Goal: Browse casually

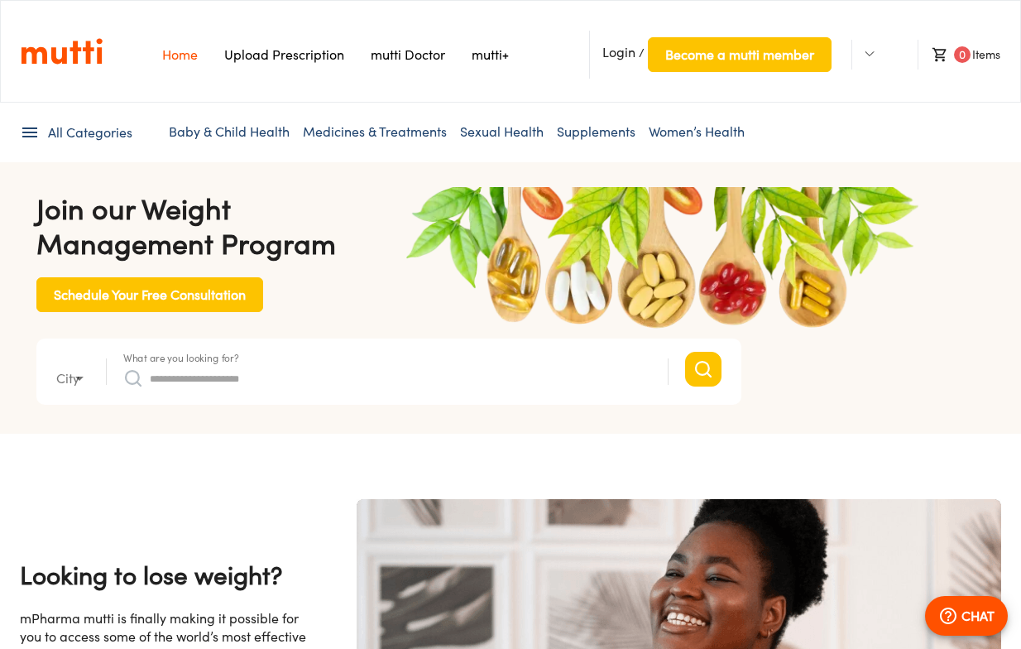
type input "*"
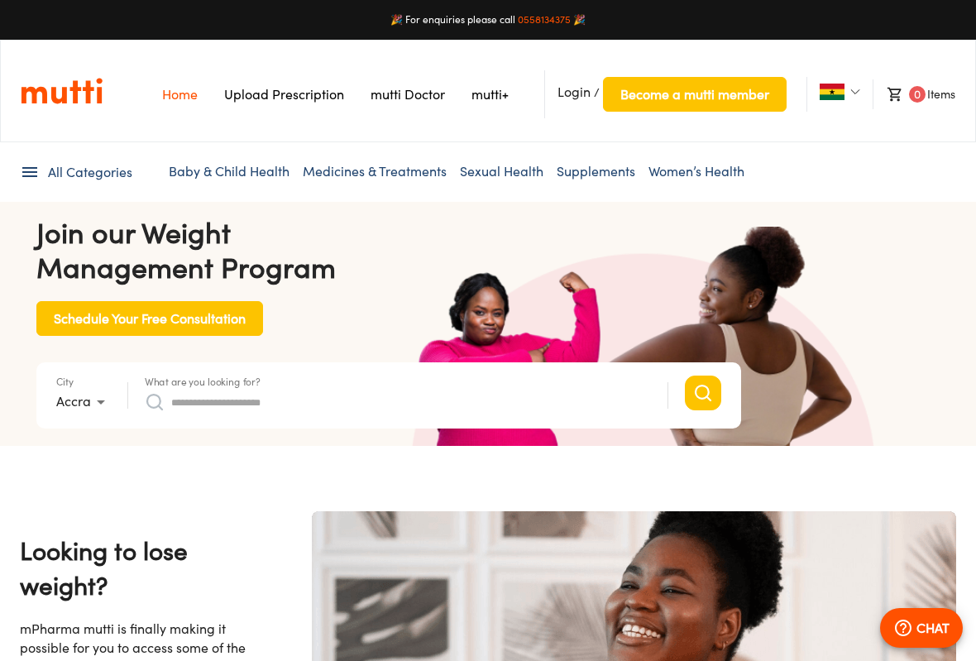
click at [311, 95] on link "Upload Prescription" at bounding box center [284, 94] width 120 height 17
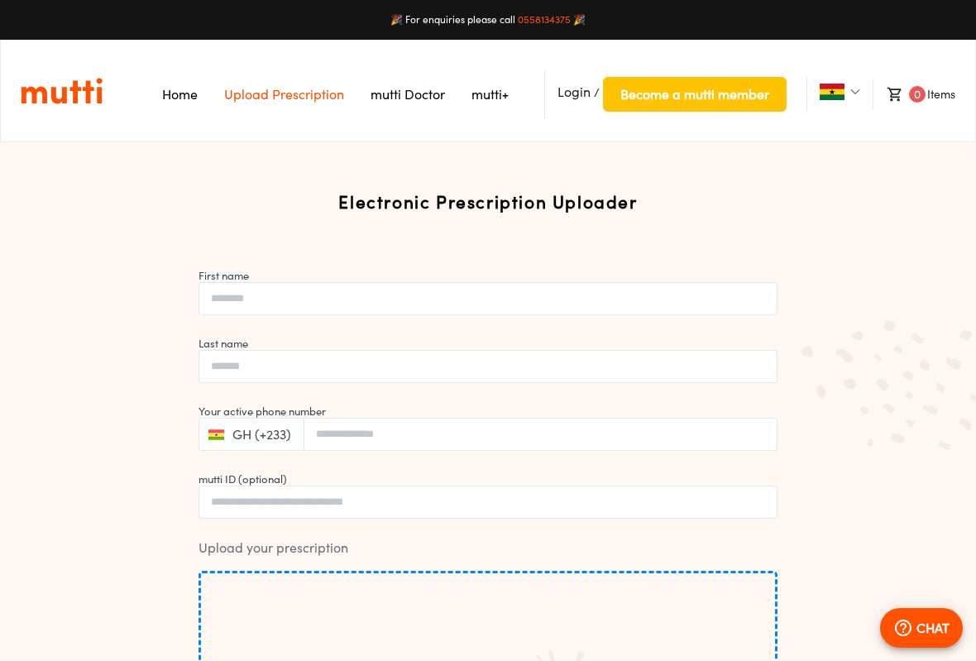
click at [400, 102] on link "mutti Doctor" at bounding box center [408, 94] width 74 height 17
click at [497, 94] on link "mutti+" at bounding box center [490, 94] width 37 height 17
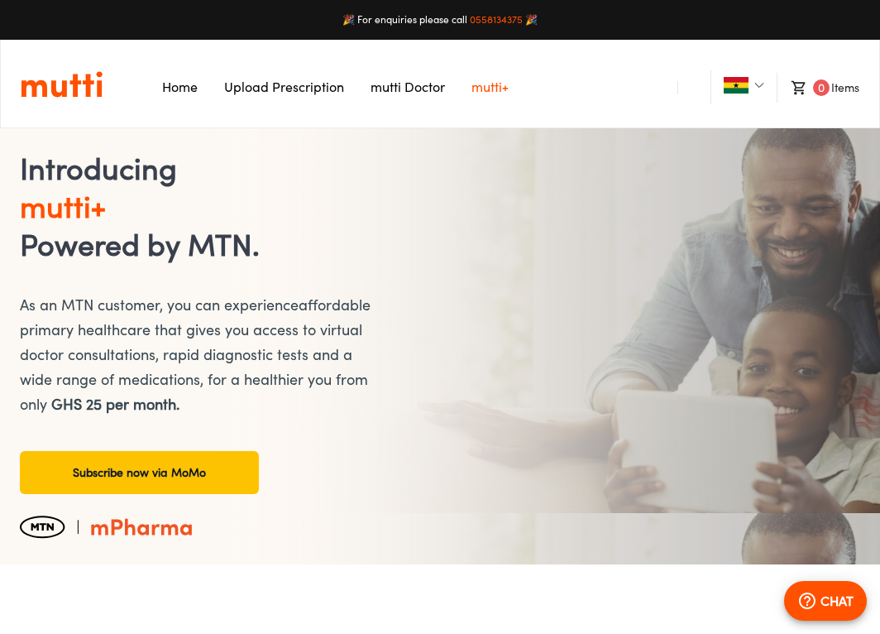
click at [175, 91] on link "Home" at bounding box center [180, 87] width 36 height 17
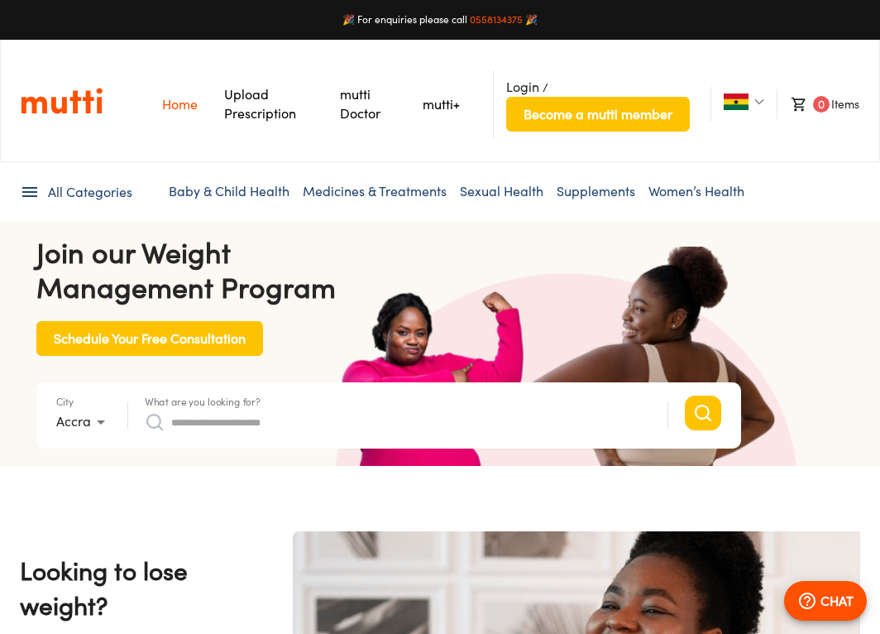
click at [255, 191] on link "Baby & Child Health" at bounding box center [229, 191] width 121 height 17
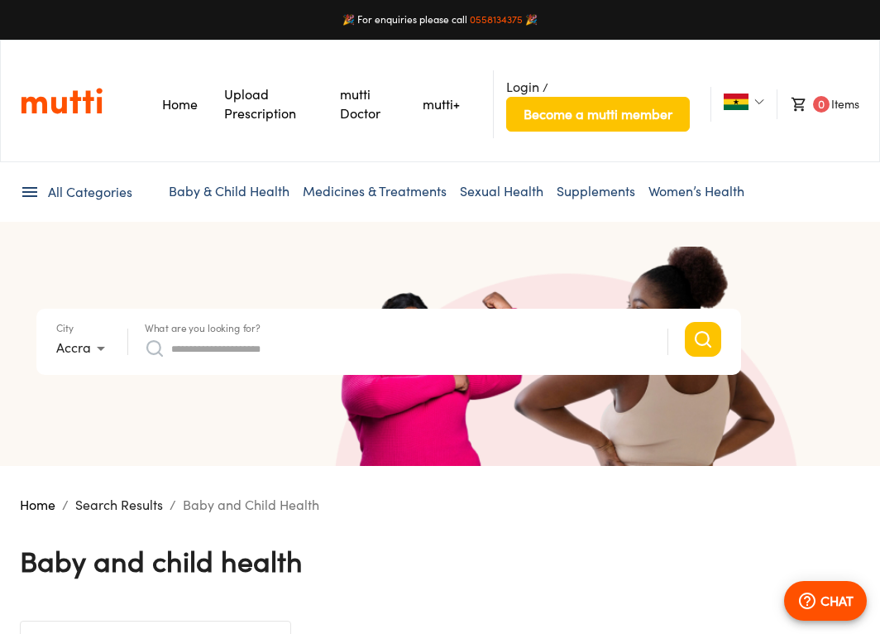
click at [364, 189] on link "Medicines & Treatments" at bounding box center [375, 191] width 144 height 17
click at [597, 190] on link "Supplements" at bounding box center [596, 191] width 79 height 17
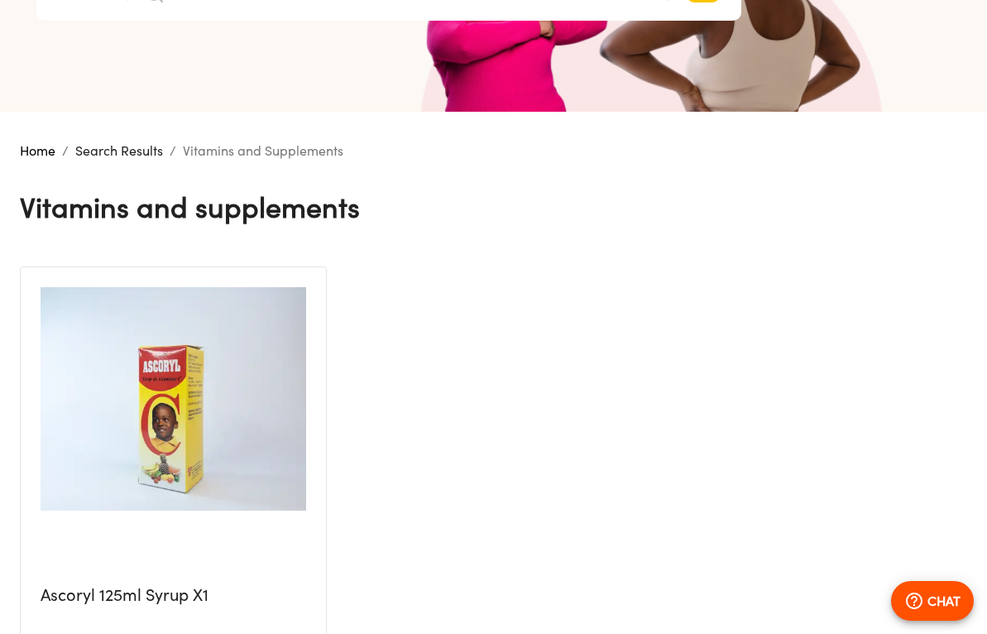
scroll to position [46, 0]
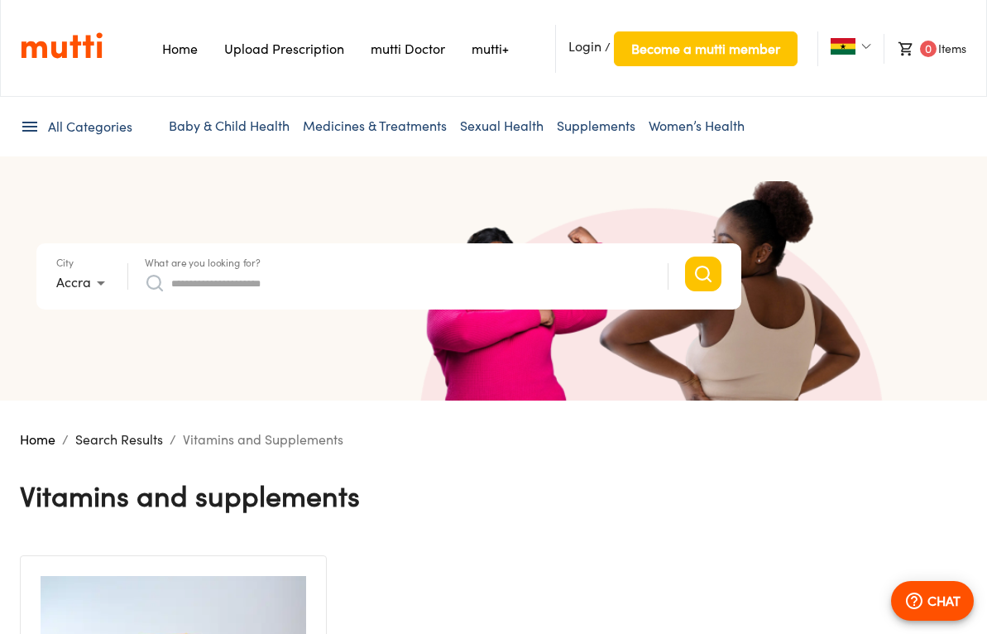
click at [668, 127] on link "Women’s Health" at bounding box center [697, 125] width 96 height 17
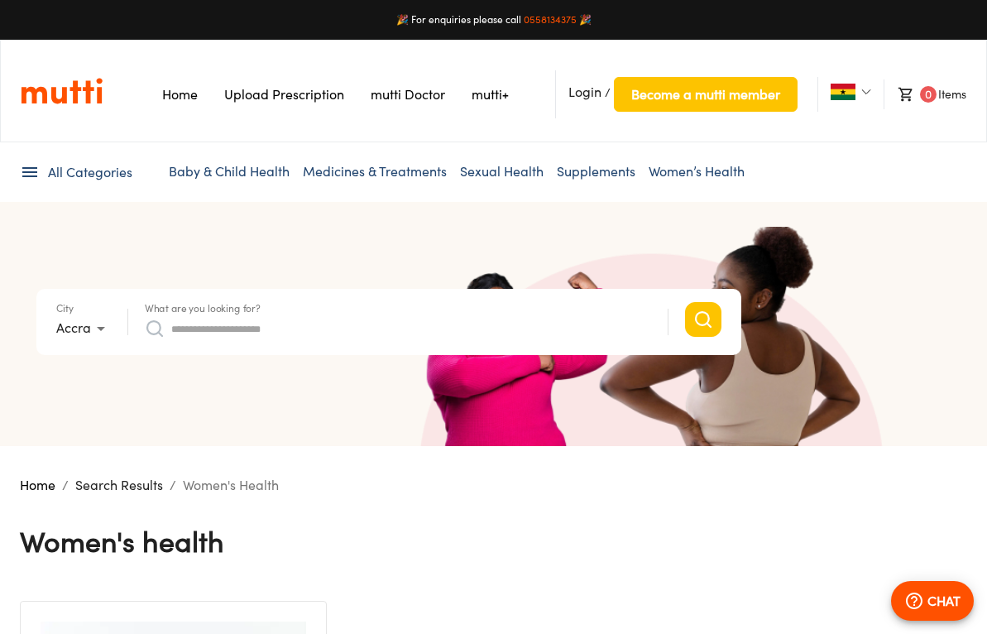
click at [242, 172] on link "Baby & Child Health" at bounding box center [229, 171] width 121 height 17
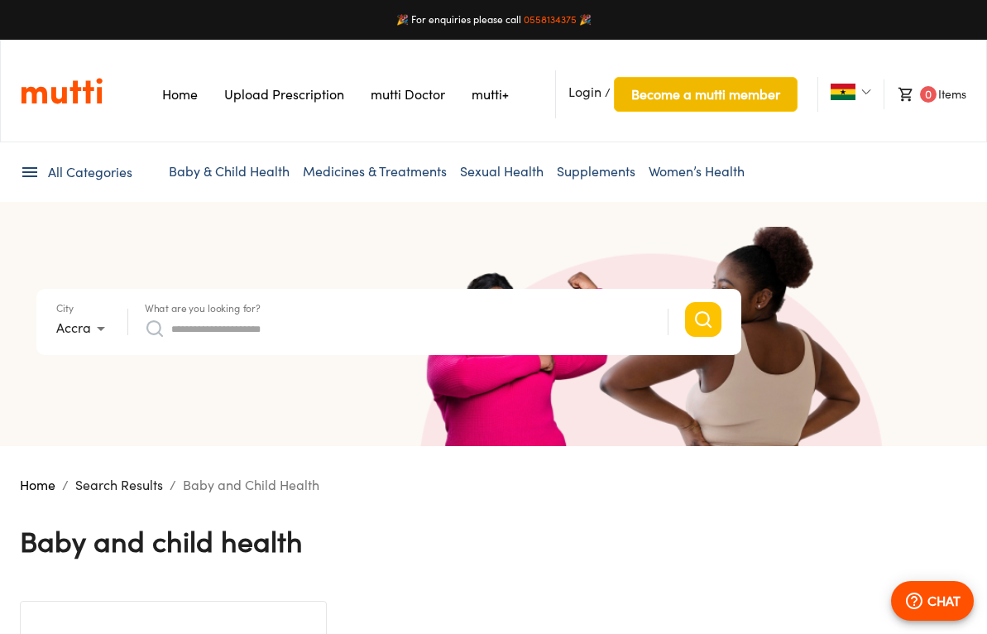
click at [723, 98] on span "Become a mutti member" at bounding box center [705, 94] width 149 height 23
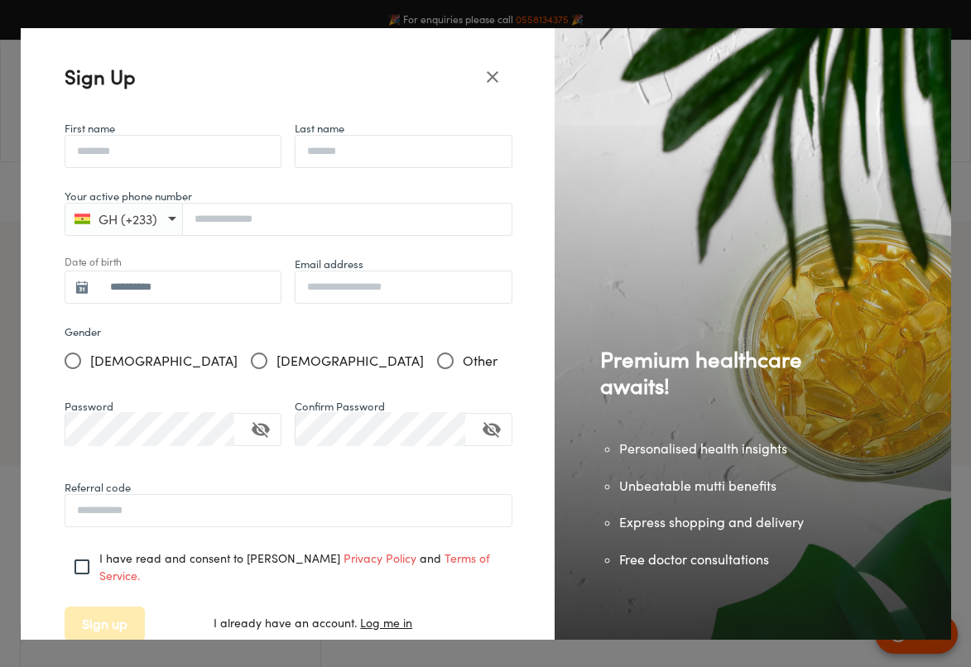
click at [489, 77] on icon "close" at bounding box center [492, 77] width 20 height 20
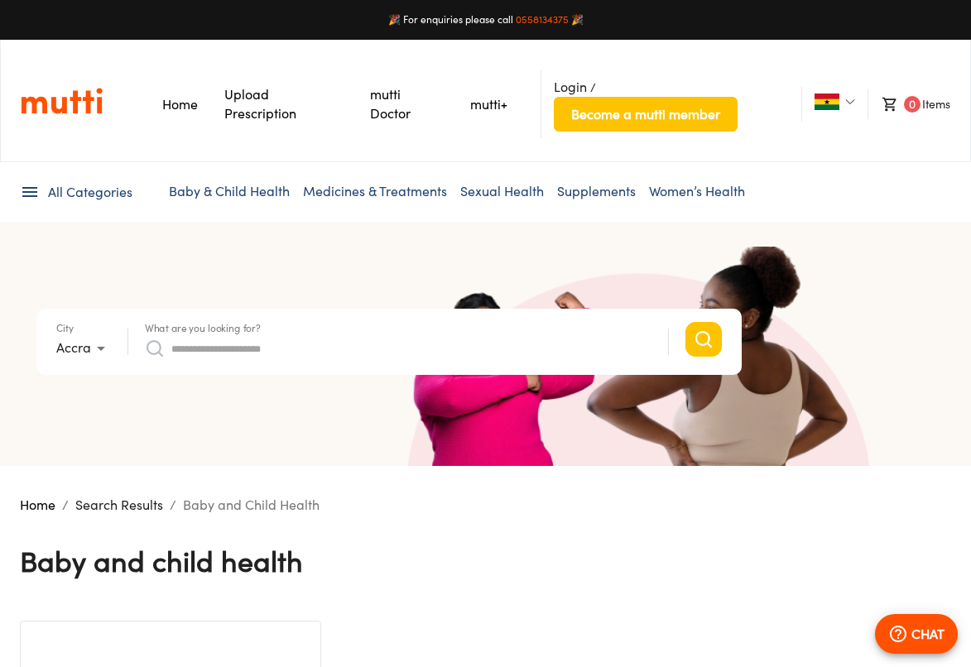
click at [422, 197] on link "Medicines & Treatments" at bounding box center [375, 191] width 144 height 17
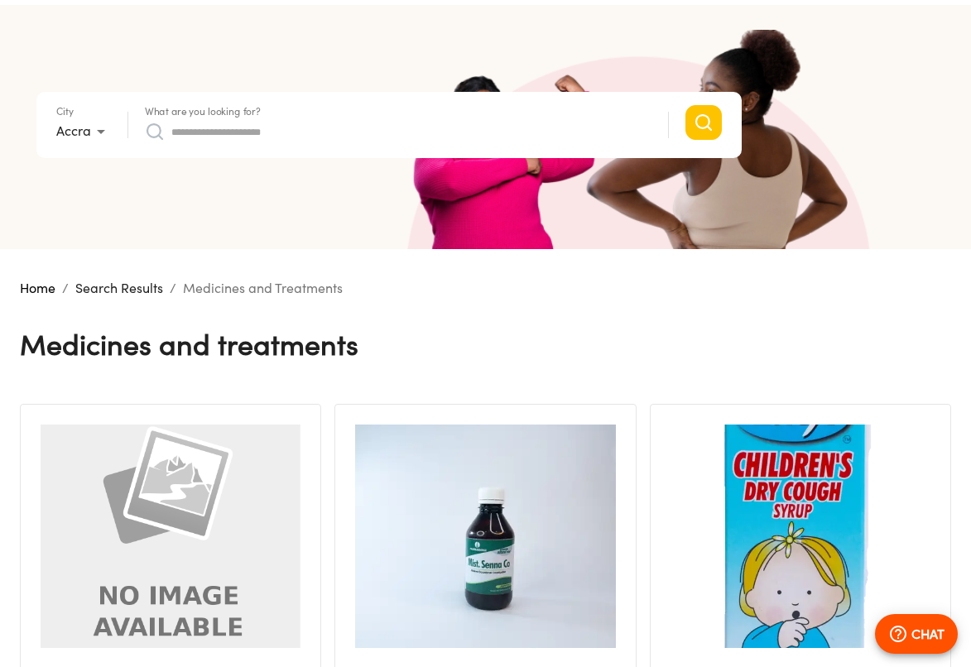
scroll to position [344, 0]
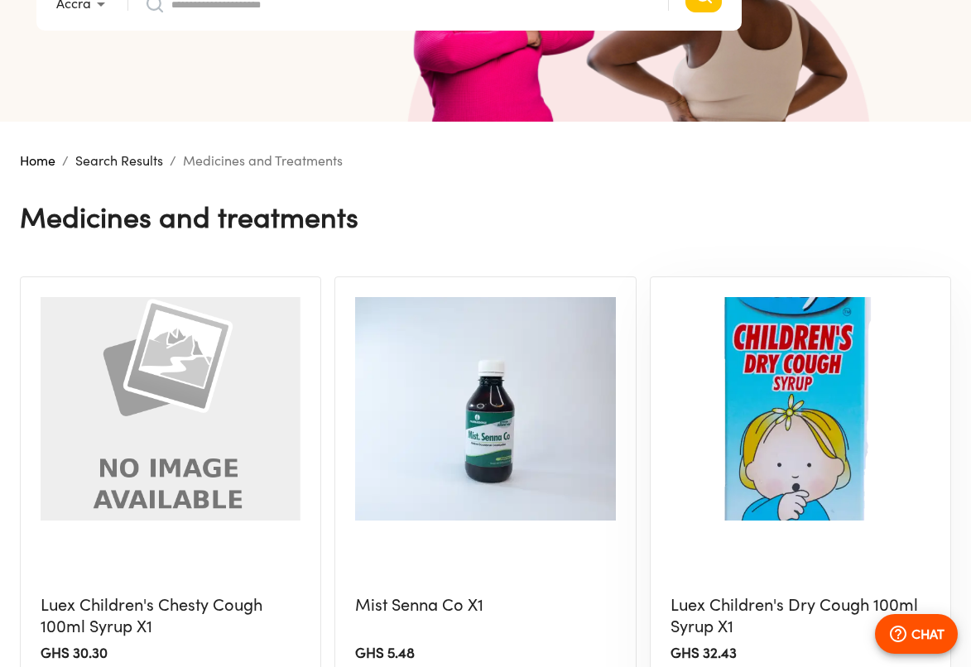
click at [782, 468] on img at bounding box center [800, 408] width 260 height 223
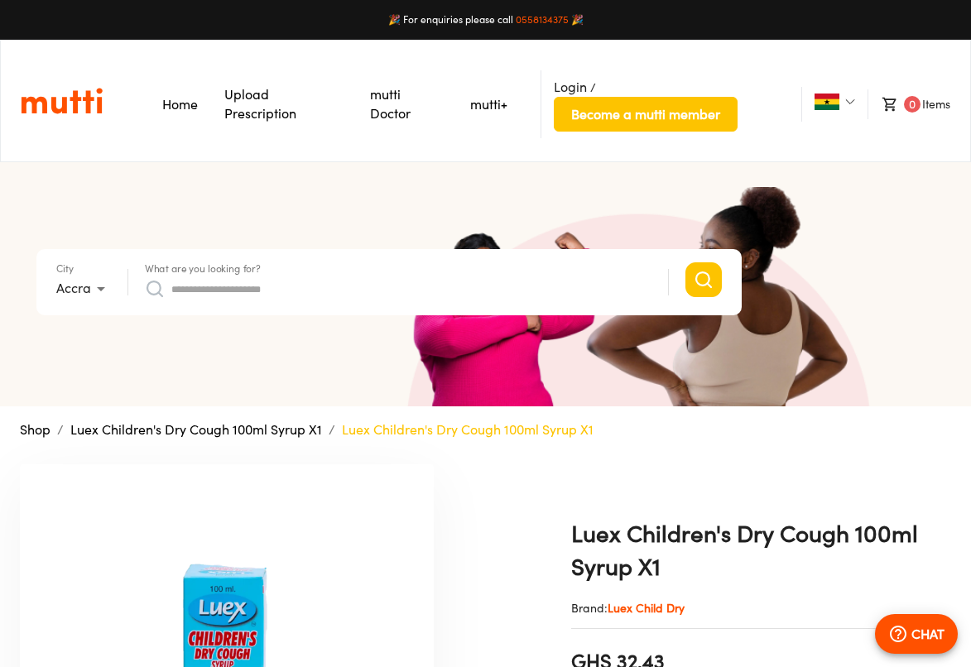
click at [75, 102] on img "Link on the logo navigates to HomePage" at bounding box center [62, 101] width 82 height 28
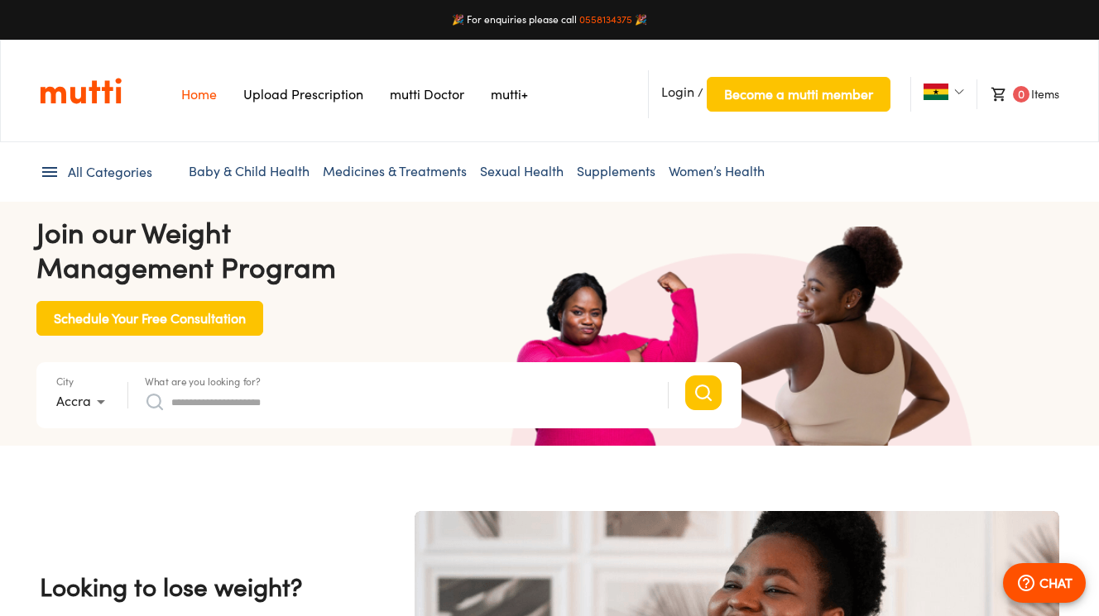
scroll to position [0, 860]
click at [46, 171] on icon at bounding box center [49, 172] width 15 height 10
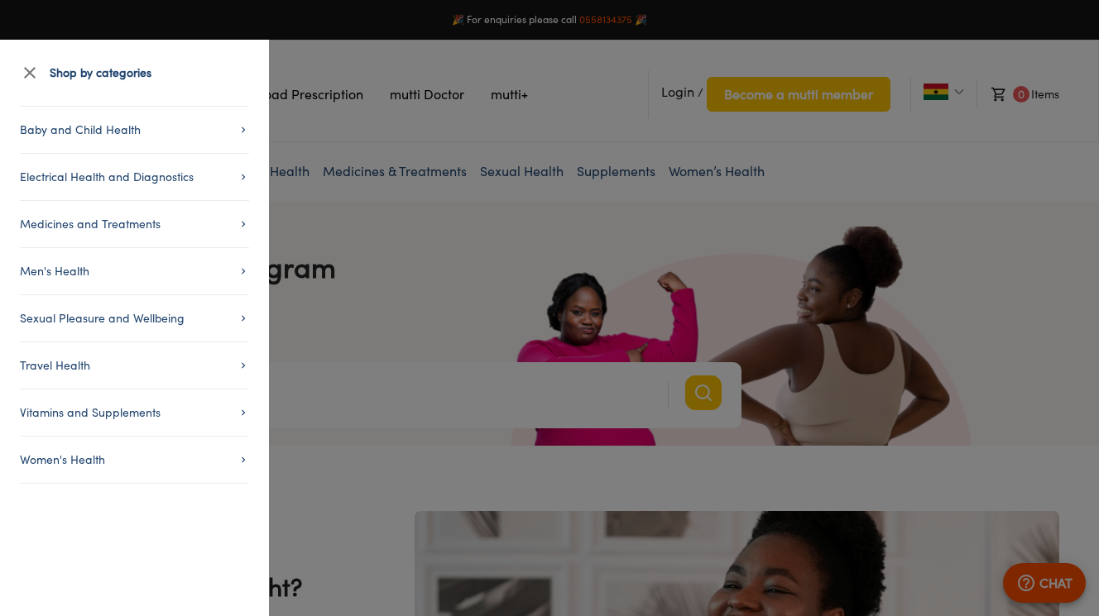
click at [25, 66] on icon "button" at bounding box center [30, 73] width 20 height 20
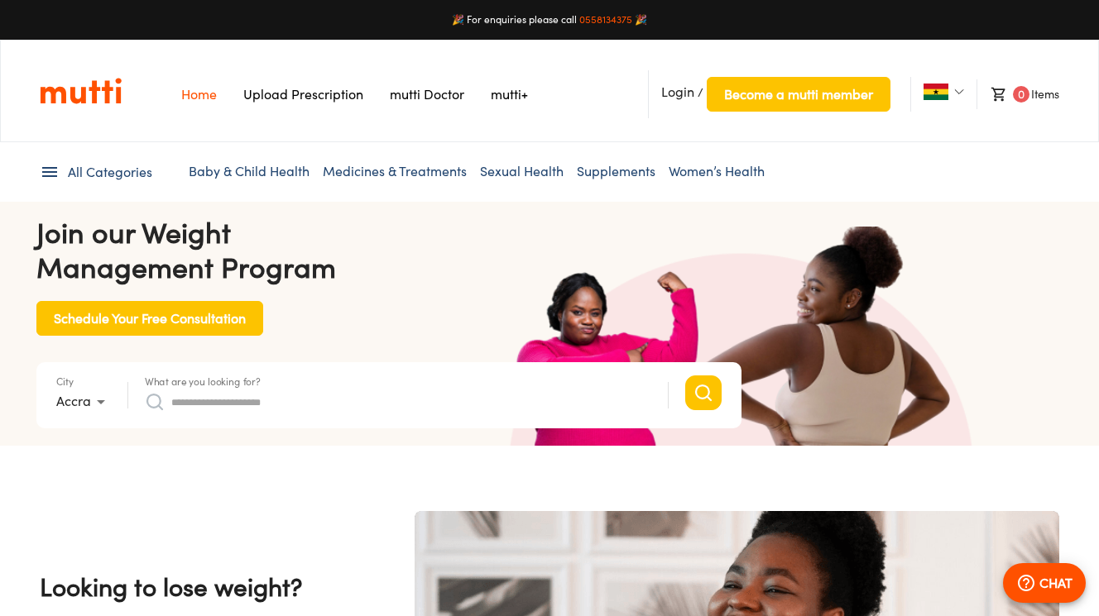
scroll to position [0, 1291]
click at [117, 165] on span "All Categories" at bounding box center [110, 172] width 84 height 19
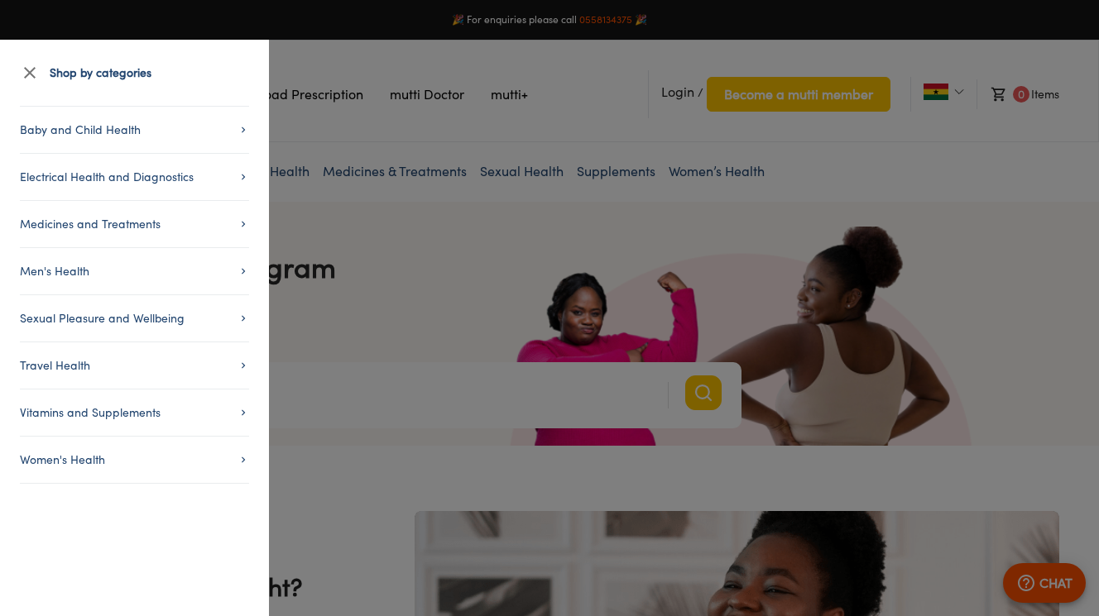
click at [81, 270] on span "Men's Health" at bounding box center [134, 271] width 229 height 20
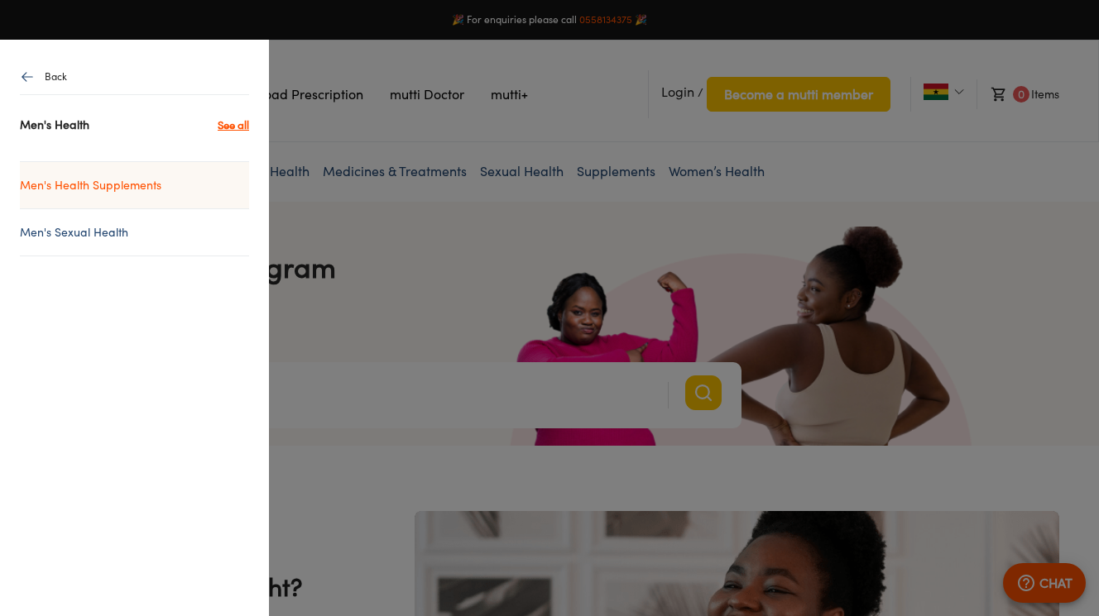
click at [95, 185] on link "Men's Health Supplements" at bounding box center [134, 185] width 229 height 20
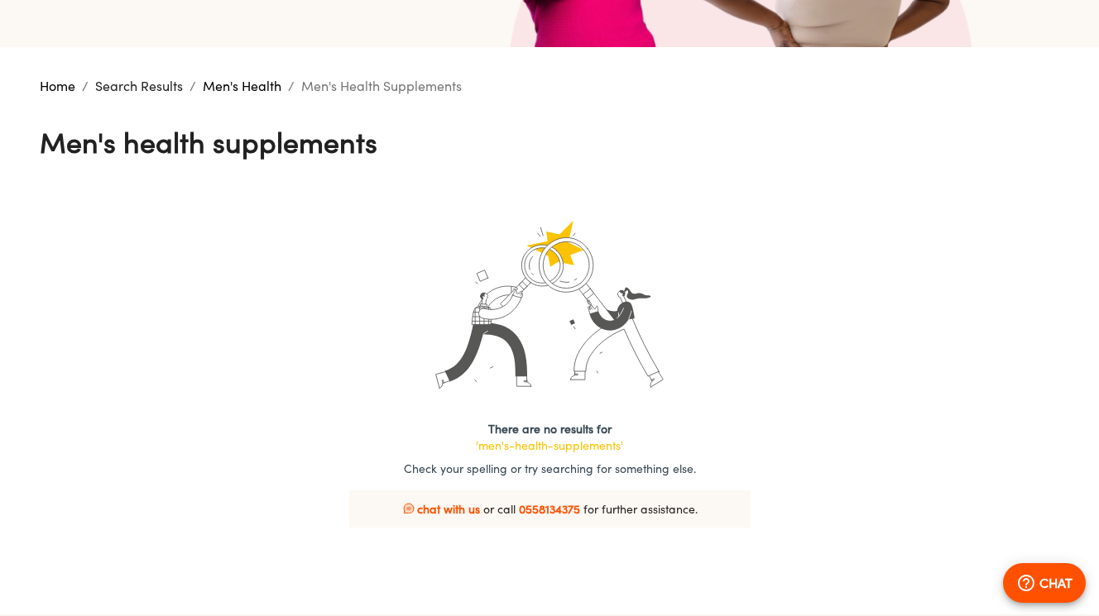
scroll to position [568, 0]
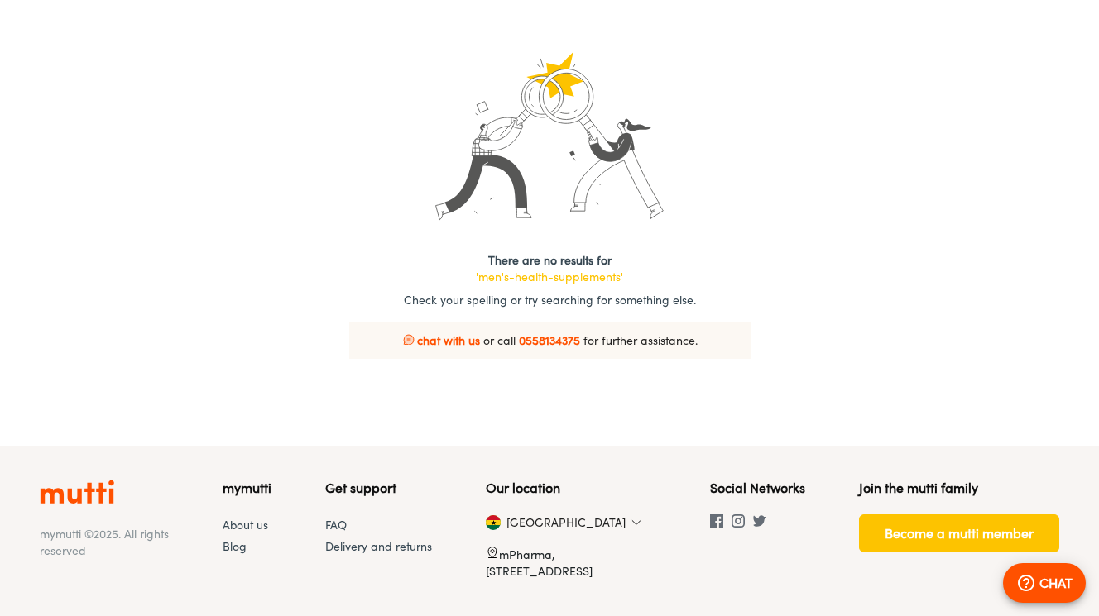
click at [631, 525] on img at bounding box center [636, 523] width 10 height 10
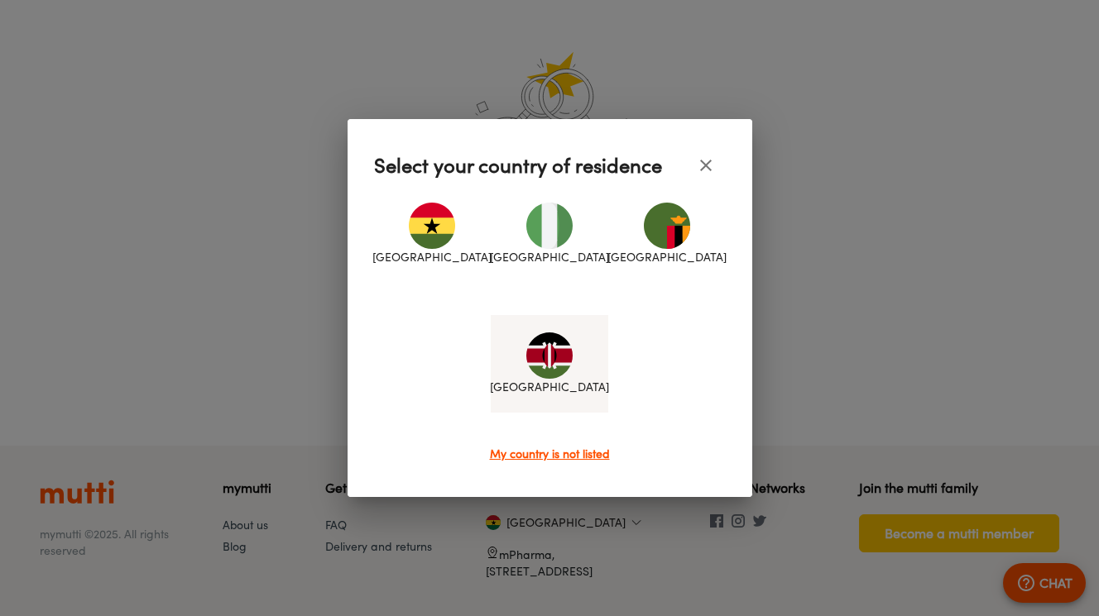
click at [553, 359] on img at bounding box center [549, 356] width 46 height 46
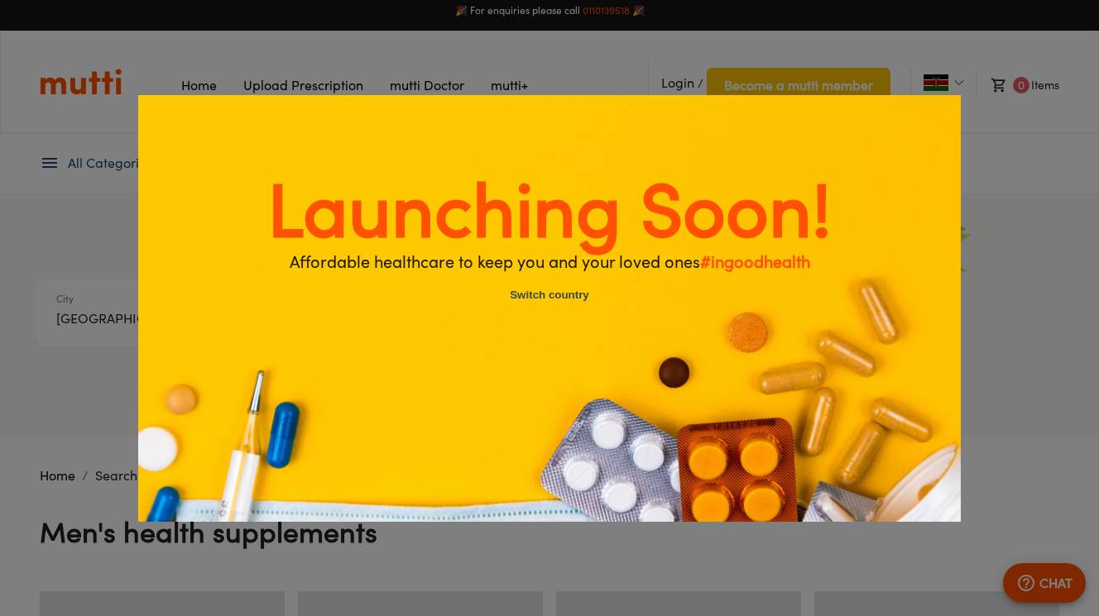
scroll to position [0, 0]
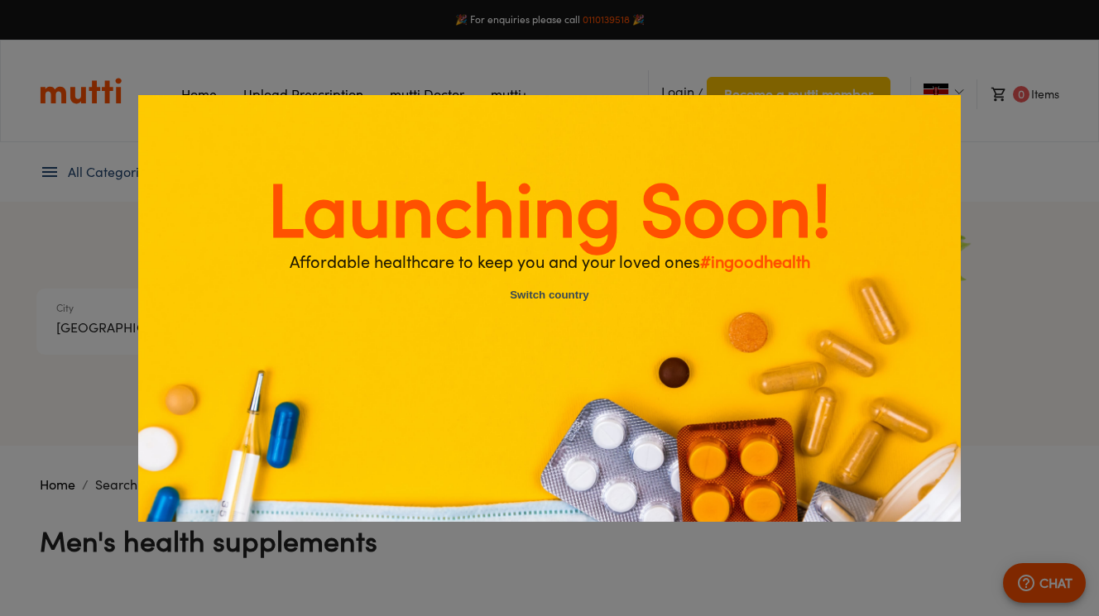
click at [570, 295] on button "Switch country" at bounding box center [549, 297] width 139 height 36
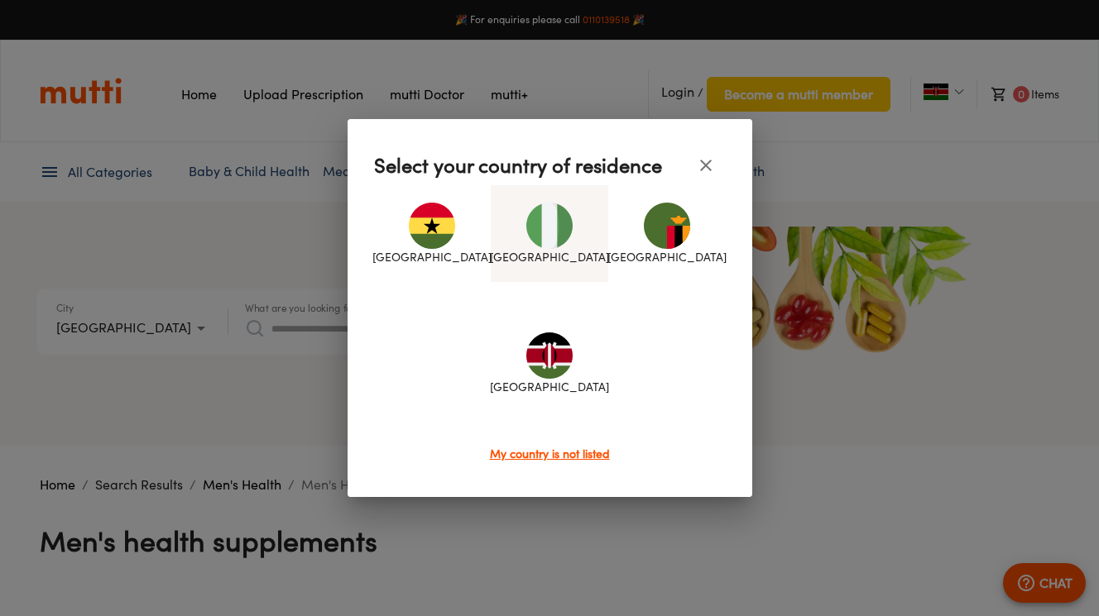
click at [563, 219] on img at bounding box center [549, 226] width 46 height 46
type input "*"
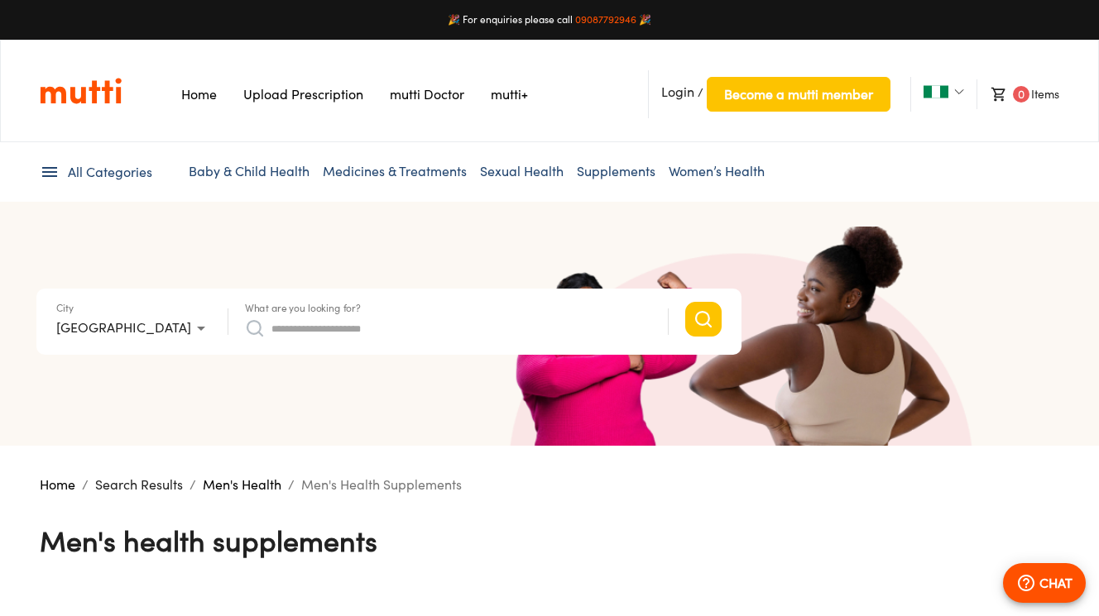
click at [406, 170] on link "Medicines & Treatments" at bounding box center [395, 171] width 144 height 17
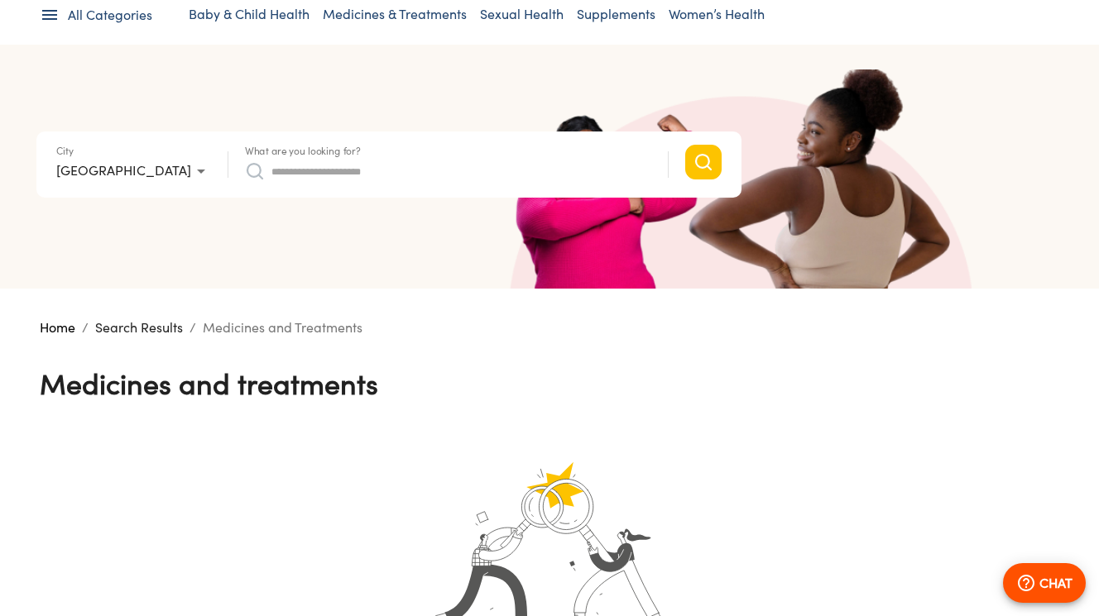
scroll to position [319, 0]
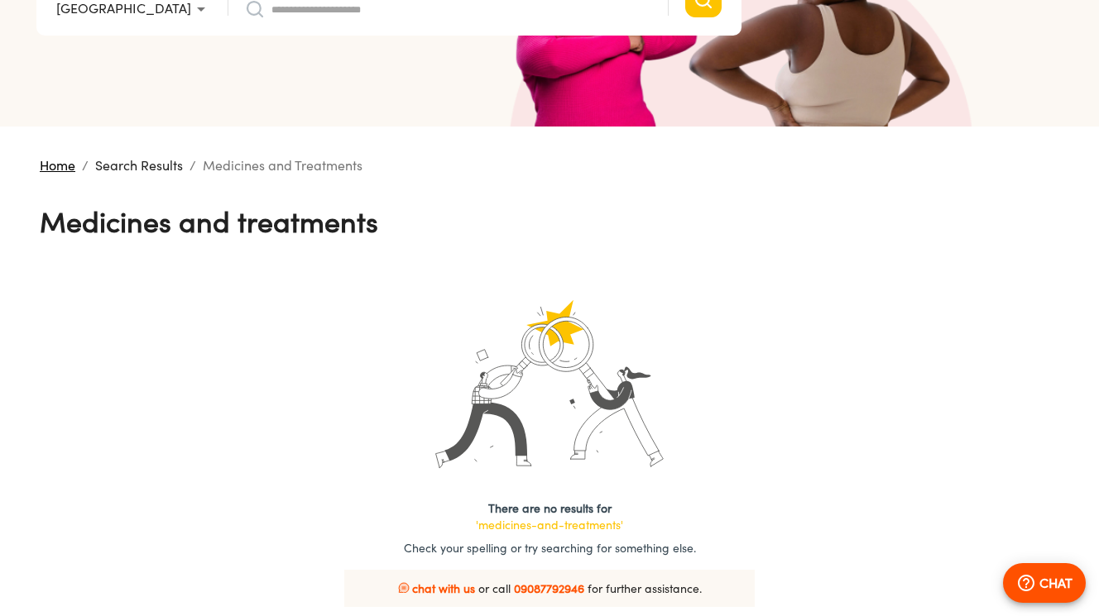
click at [58, 163] on link "Home" at bounding box center [58, 165] width 36 height 17
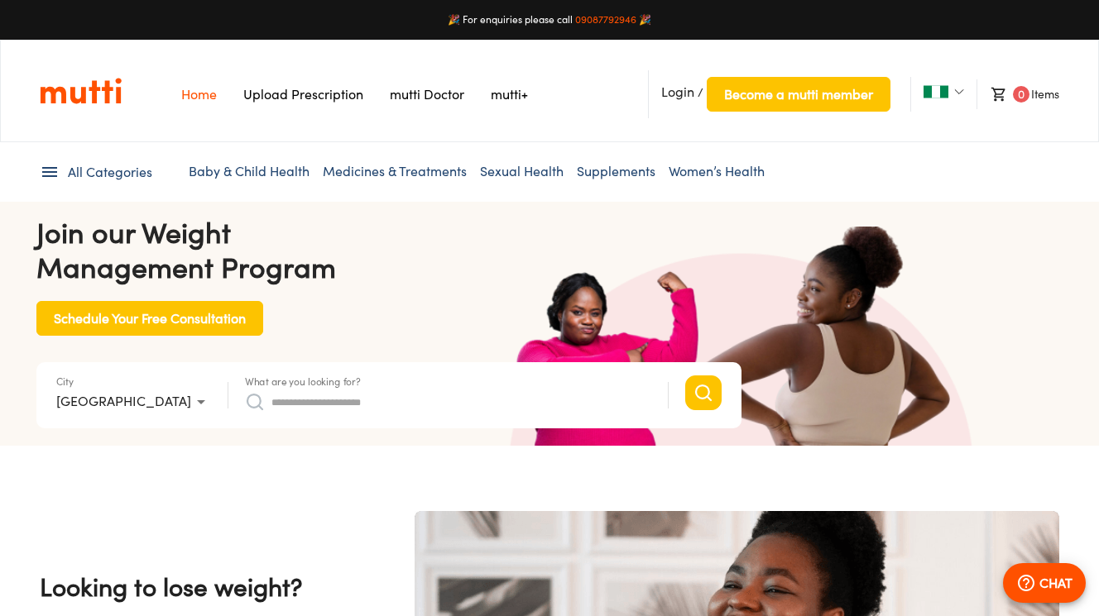
click at [423, 172] on link "Medicines & Treatments" at bounding box center [395, 171] width 144 height 17
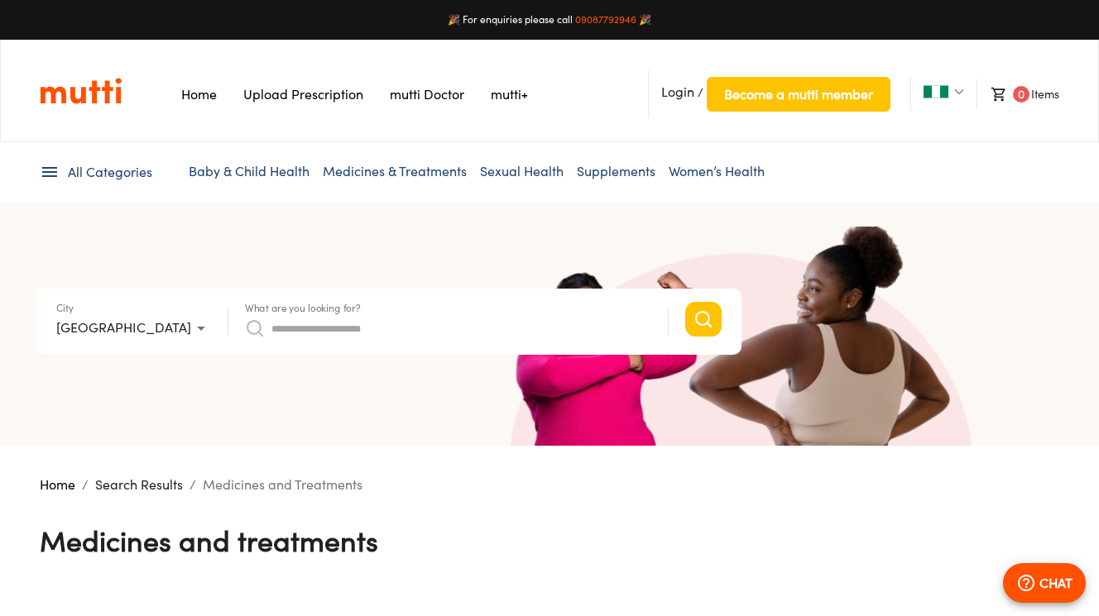
click at [516, 174] on link "Sexual Health" at bounding box center [522, 171] width 84 height 17
click at [50, 175] on icon at bounding box center [50, 172] width 20 height 20
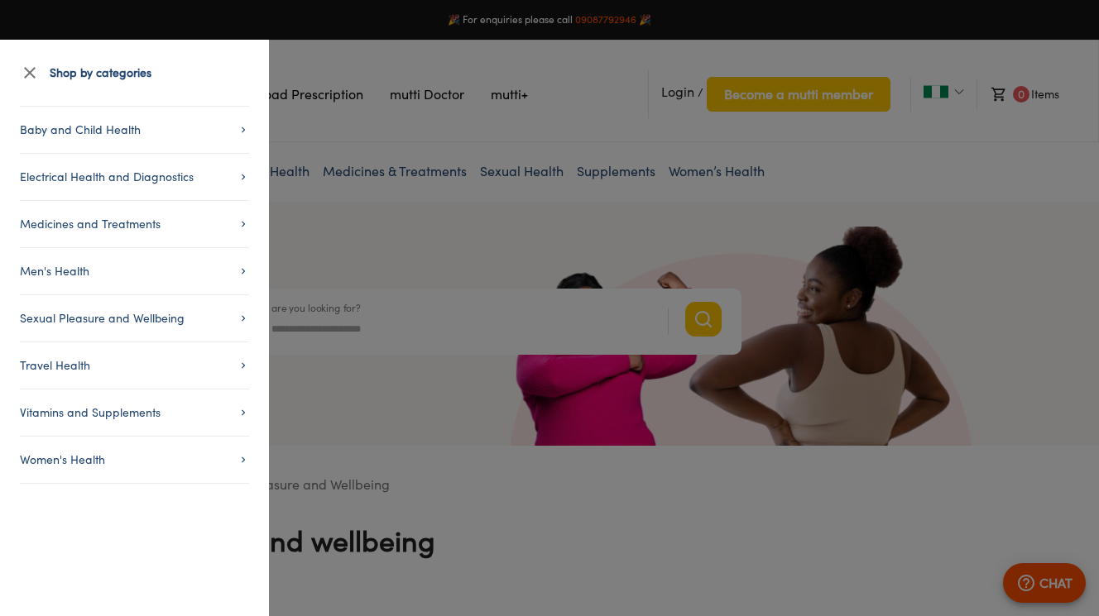
click at [62, 357] on span "Travel Health" at bounding box center [134, 366] width 229 height 20
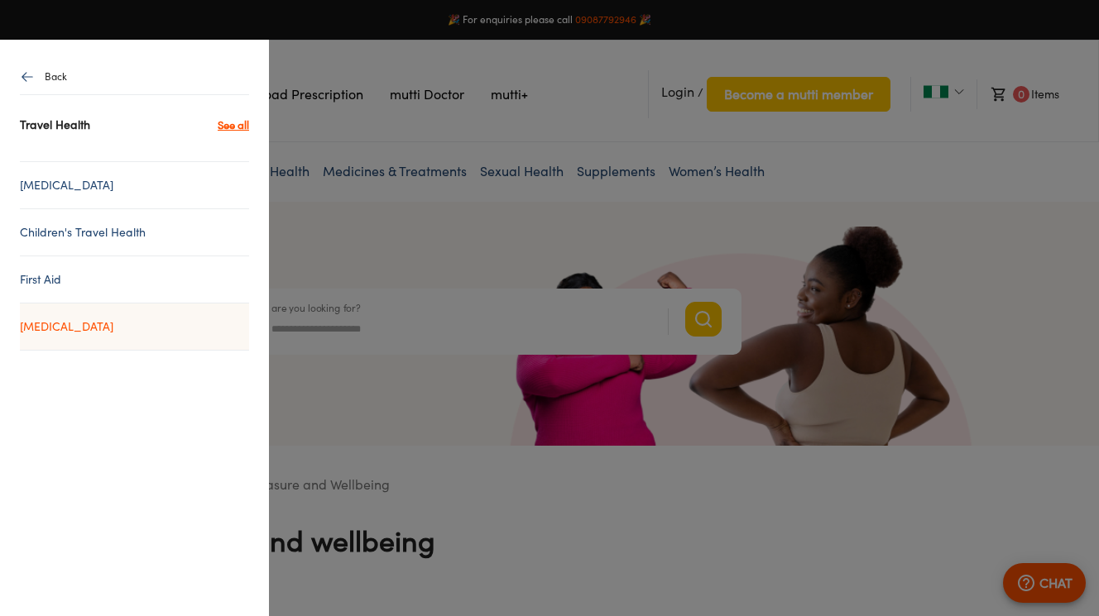
click at [57, 324] on link "[MEDICAL_DATA]" at bounding box center [134, 327] width 229 height 20
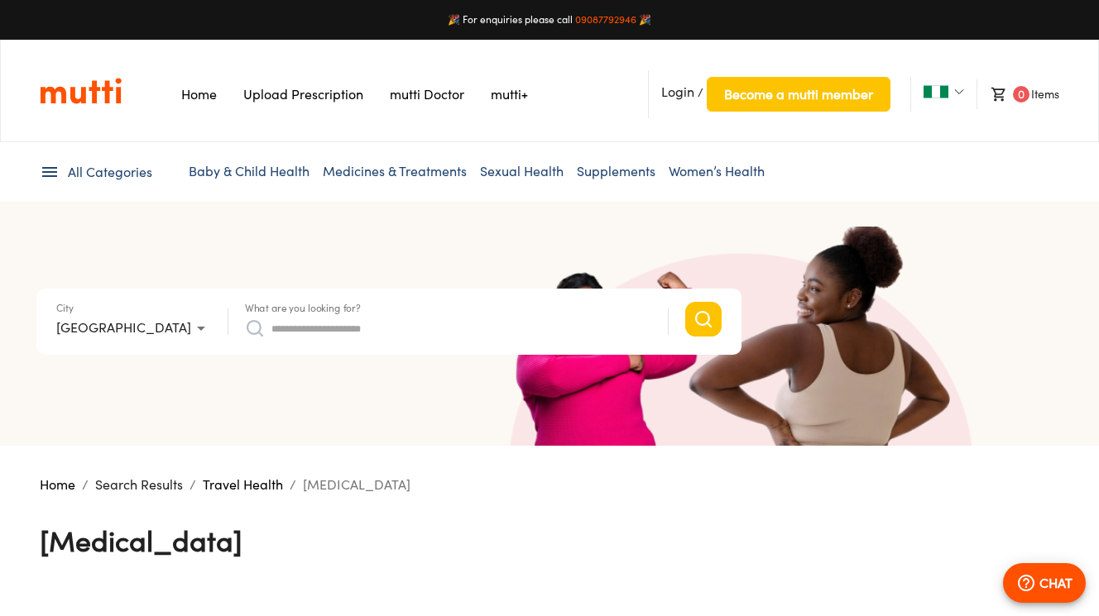
click at [190, 102] on link "Home" at bounding box center [199, 94] width 36 height 17
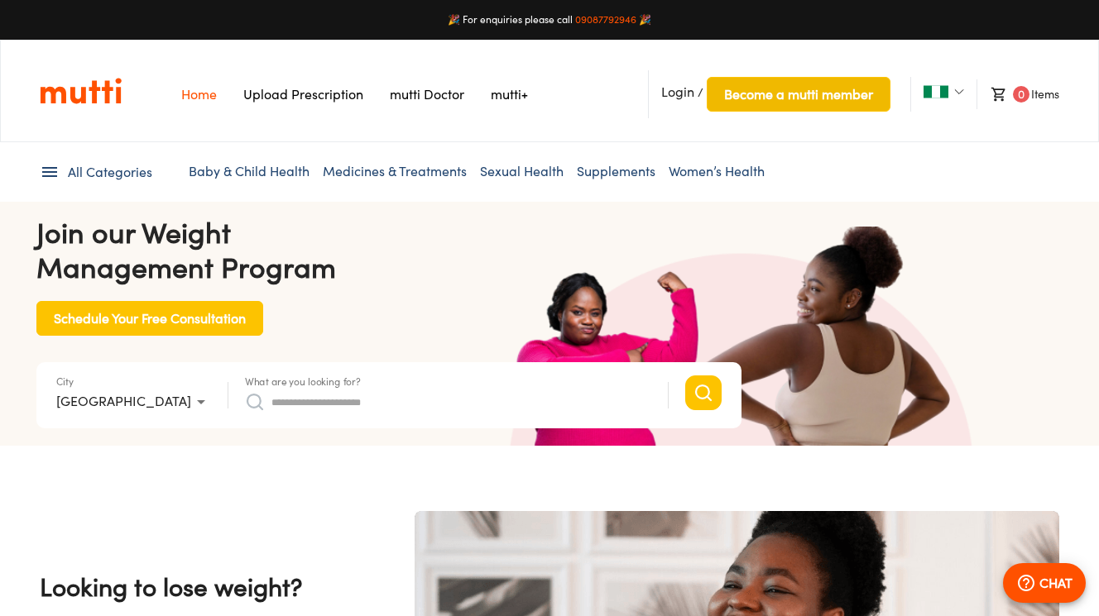
scroll to position [0, 1291]
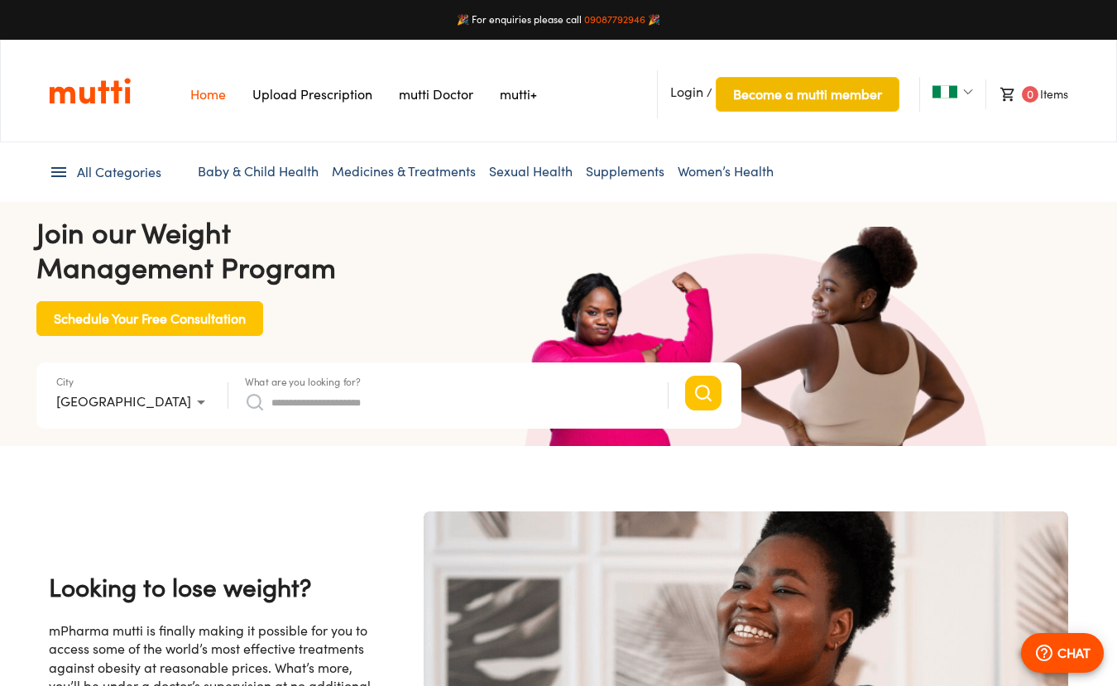
click at [794, 98] on span "Become a mutti member" at bounding box center [807, 94] width 149 height 23
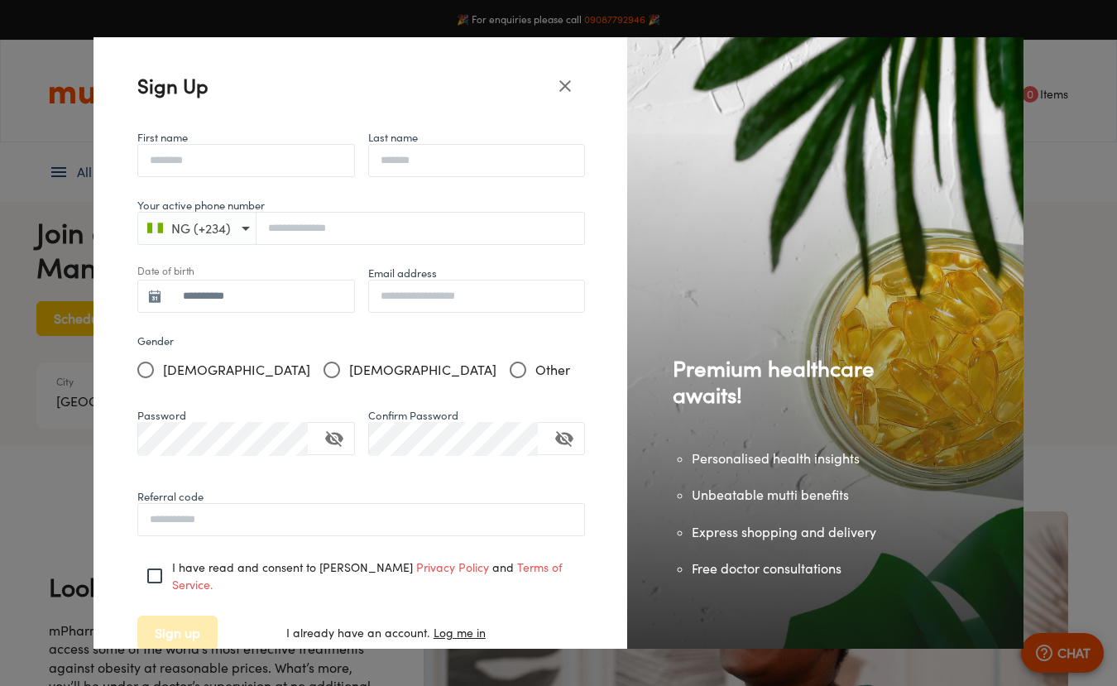
click at [560, 83] on icon "close" at bounding box center [565, 86] width 20 height 20
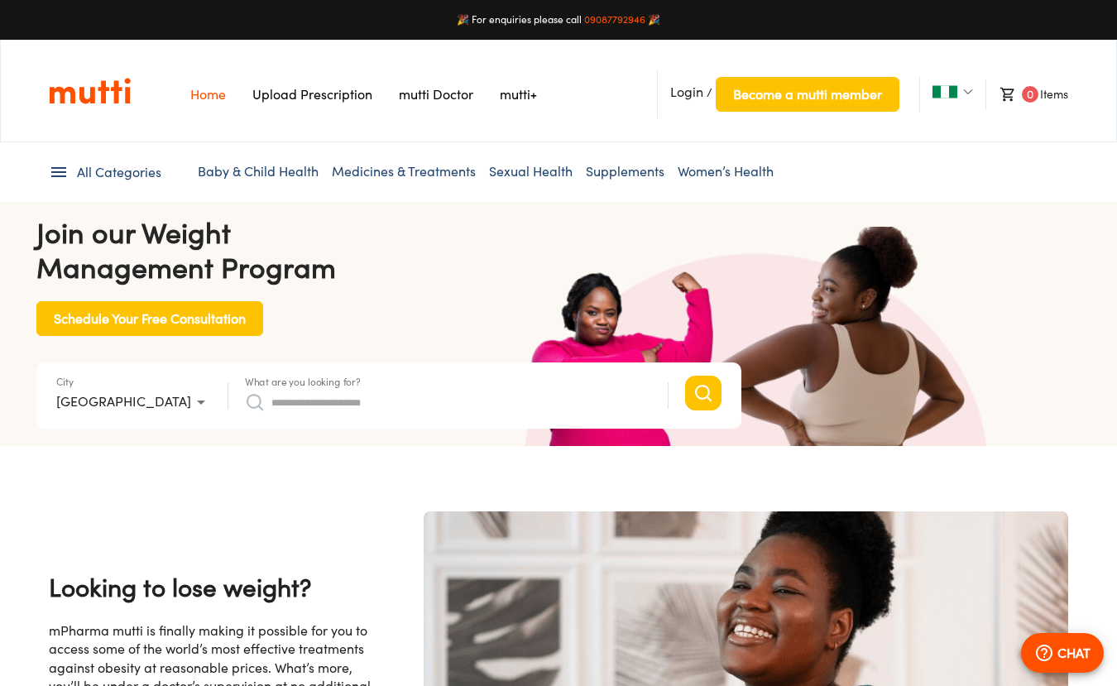
scroll to position [0, 430]
